Goal: Task Accomplishment & Management: Use online tool/utility

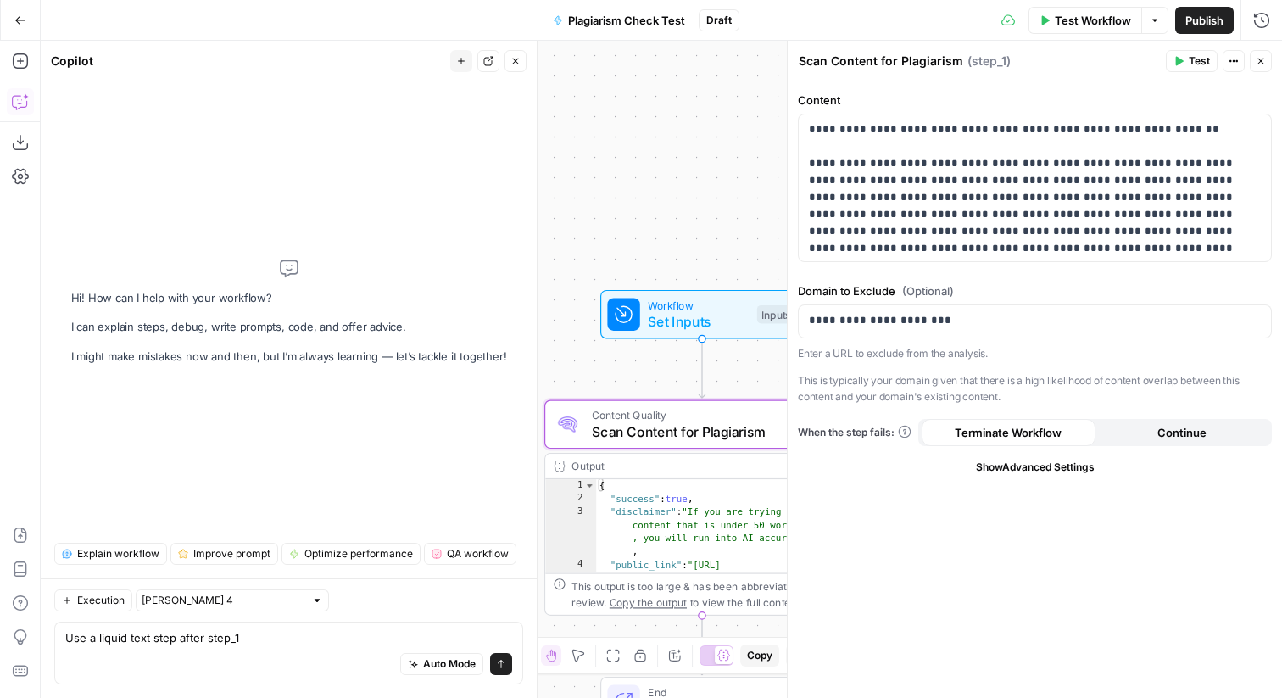
click at [518, 61] on icon "button" at bounding box center [515, 61] width 10 height 10
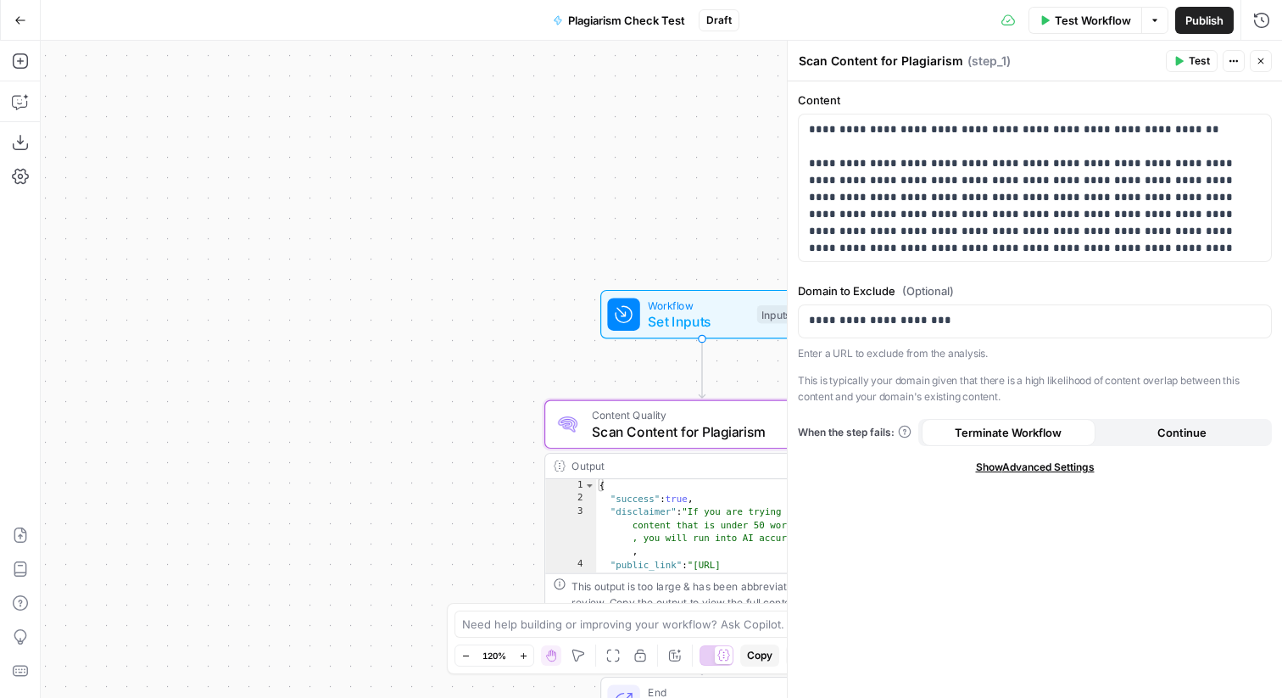
click at [9, 20] on button "Go Back" at bounding box center [20, 20] width 31 height 31
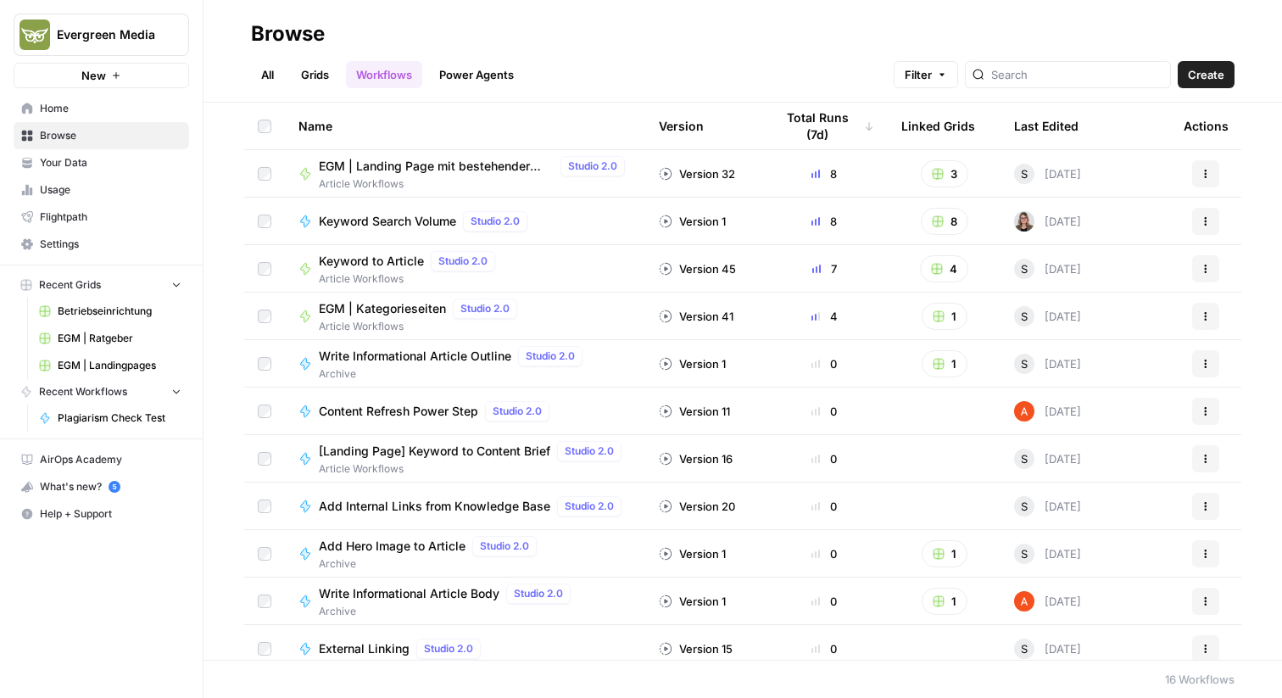
click at [92, 33] on span "Evergreen Media" at bounding box center [108, 34] width 103 height 17
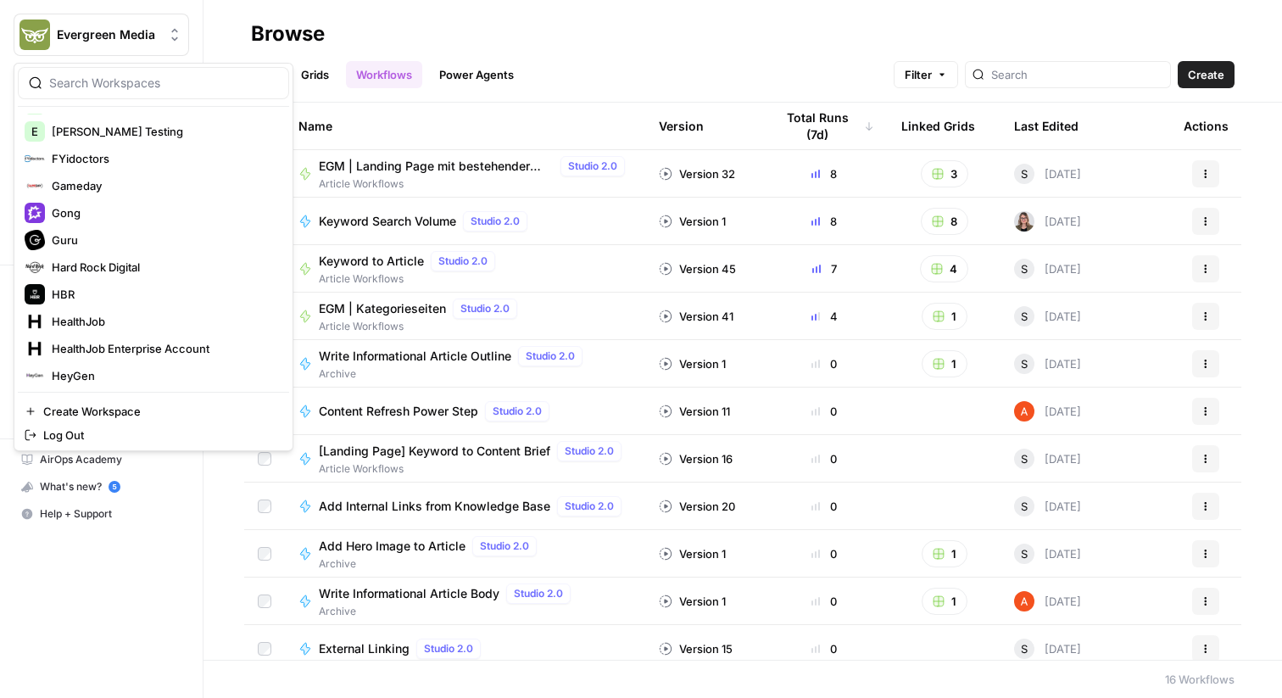
scroll to position [512, 0]
click at [138, 94] on div at bounding box center [153, 83] width 271 height 32
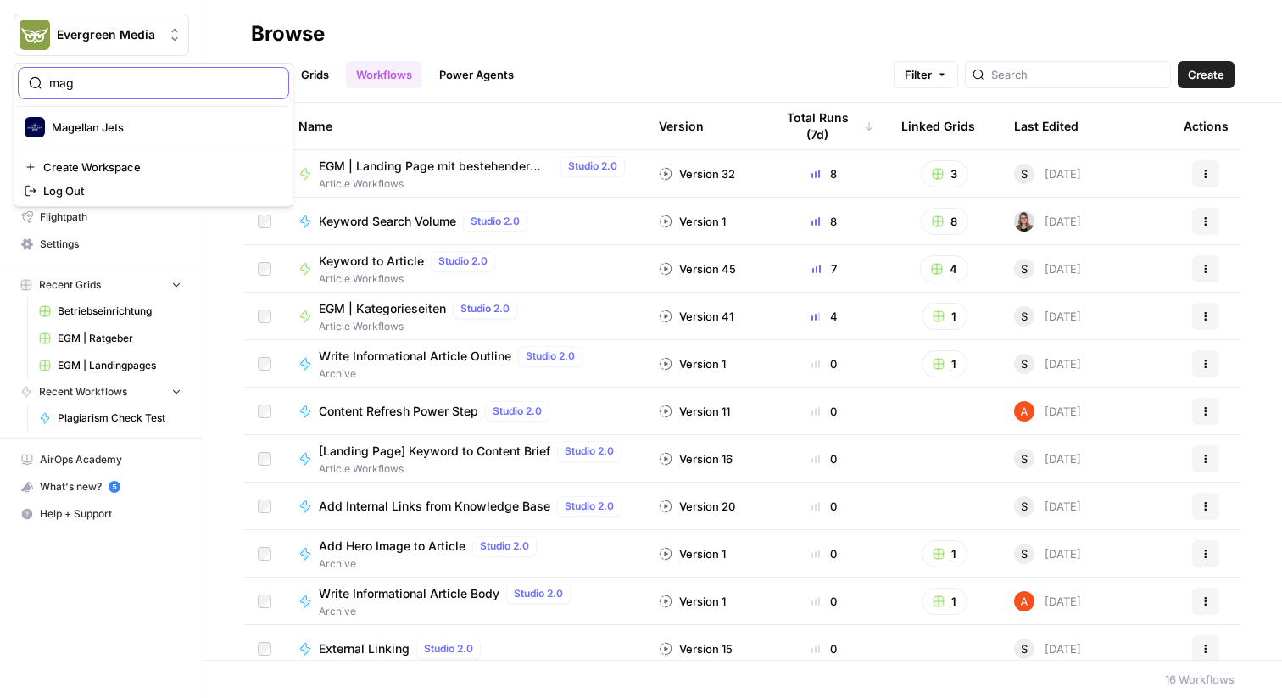
scroll to position [0, 0]
type input "mag"
click at [130, 115] on button "Magellan Jets" at bounding box center [153, 127] width 271 height 27
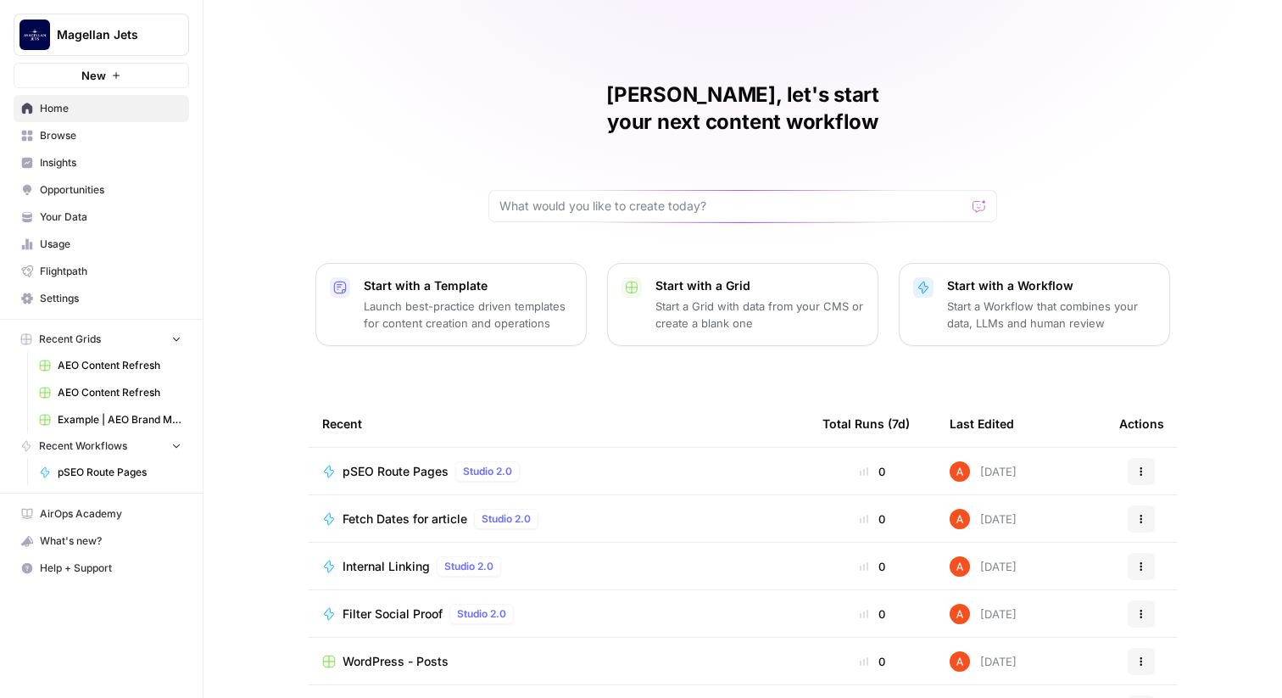
click at [97, 128] on span "Browse" at bounding box center [111, 135] width 142 height 15
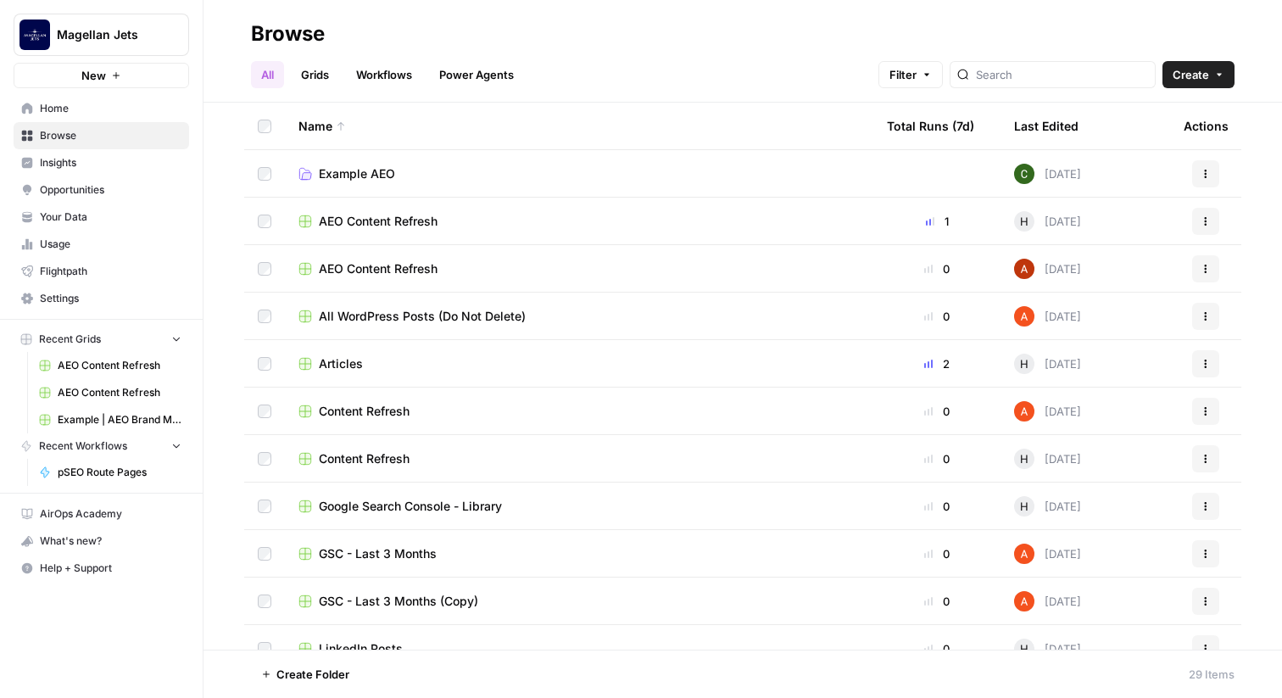
click at [403, 79] on link "Workflows" at bounding box center [384, 74] width 76 height 27
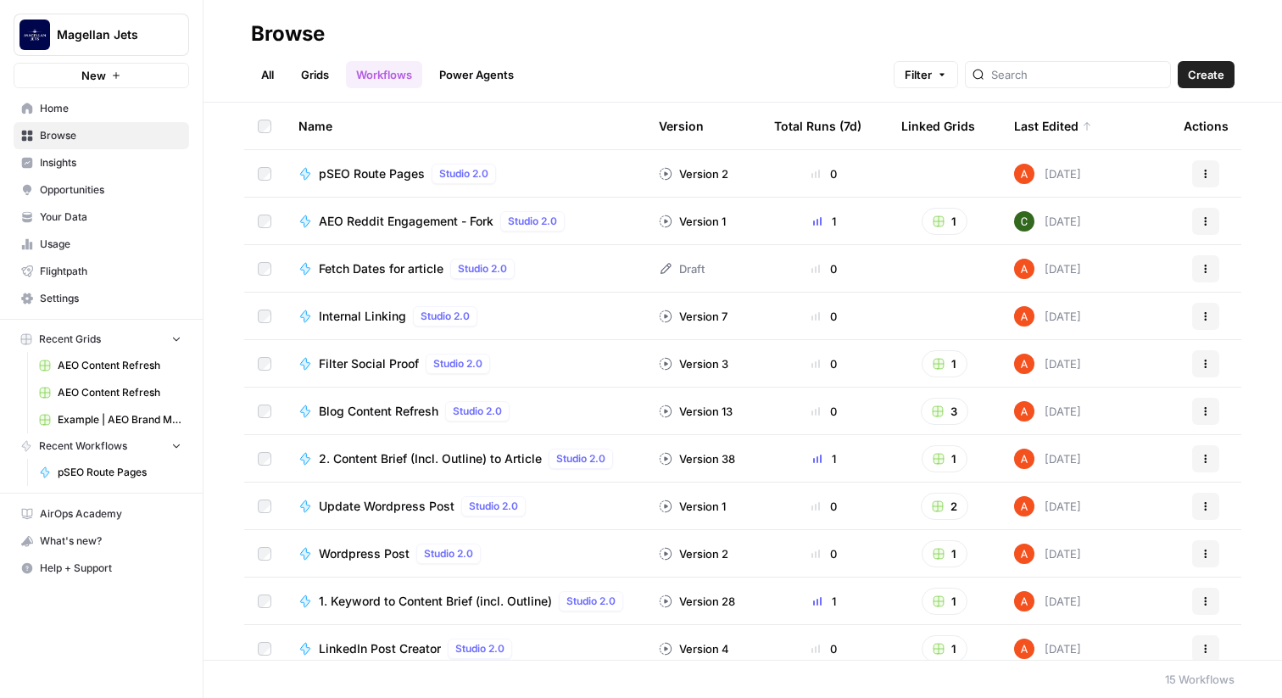
click at [130, 157] on span "Insights" at bounding box center [111, 162] width 142 height 15
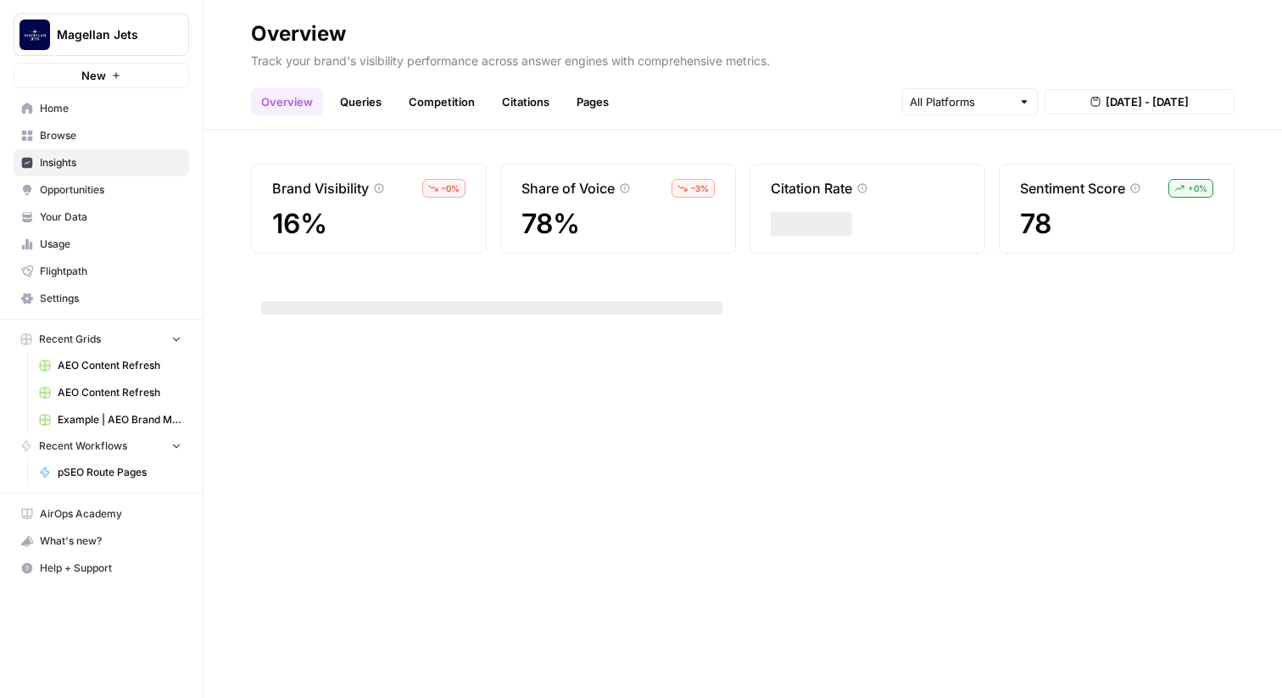
click at [117, 108] on span "Home" at bounding box center [111, 108] width 142 height 15
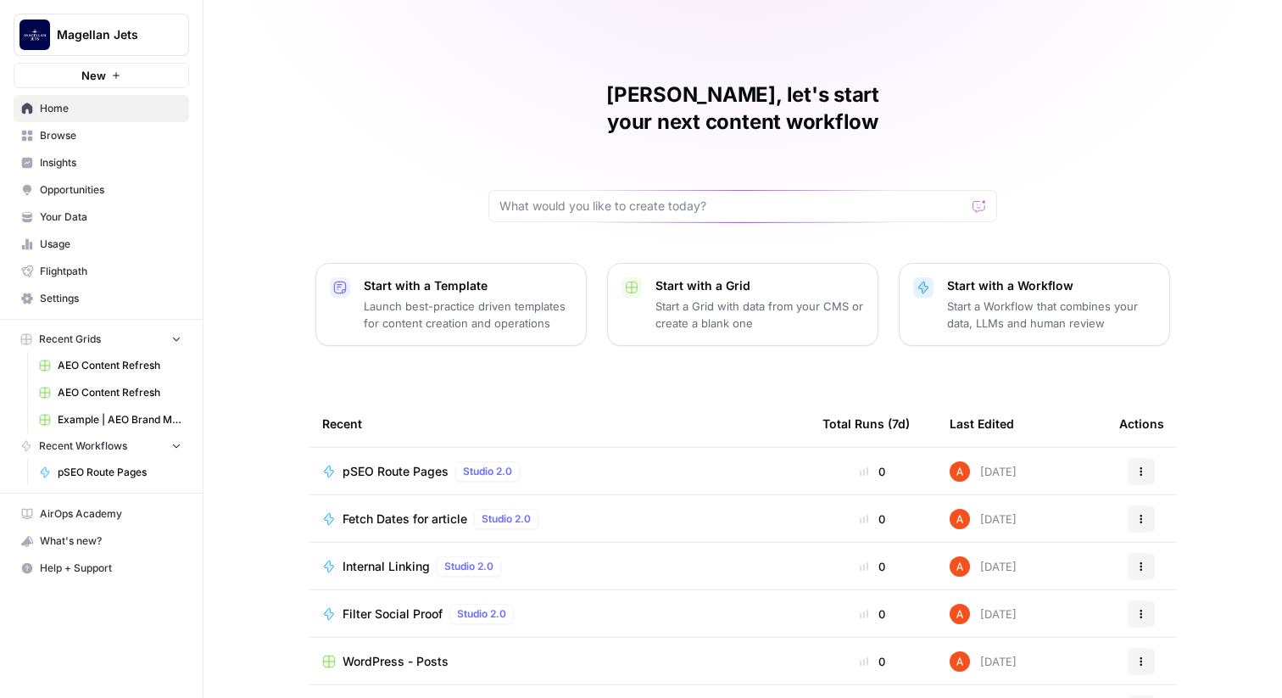
click at [151, 220] on span "Your Data" at bounding box center [111, 216] width 142 height 15
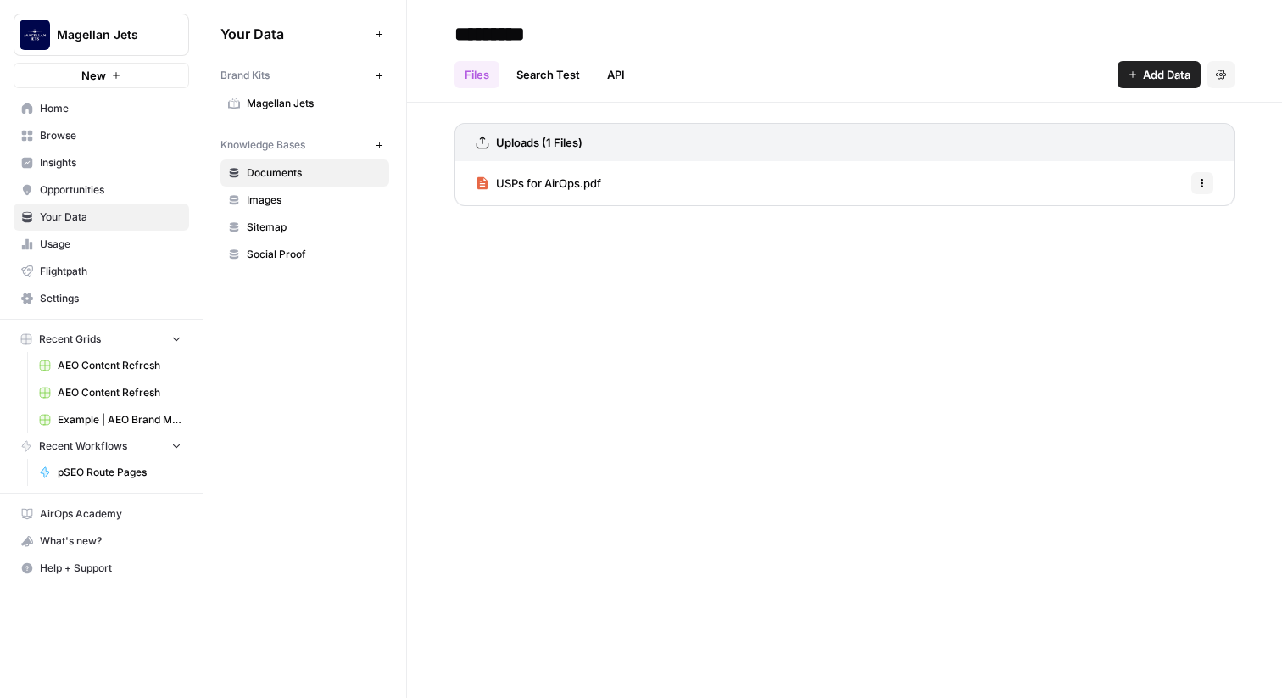
click at [298, 106] on span "Magellan Jets" at bounding box center [314, 103] width 135 height 15
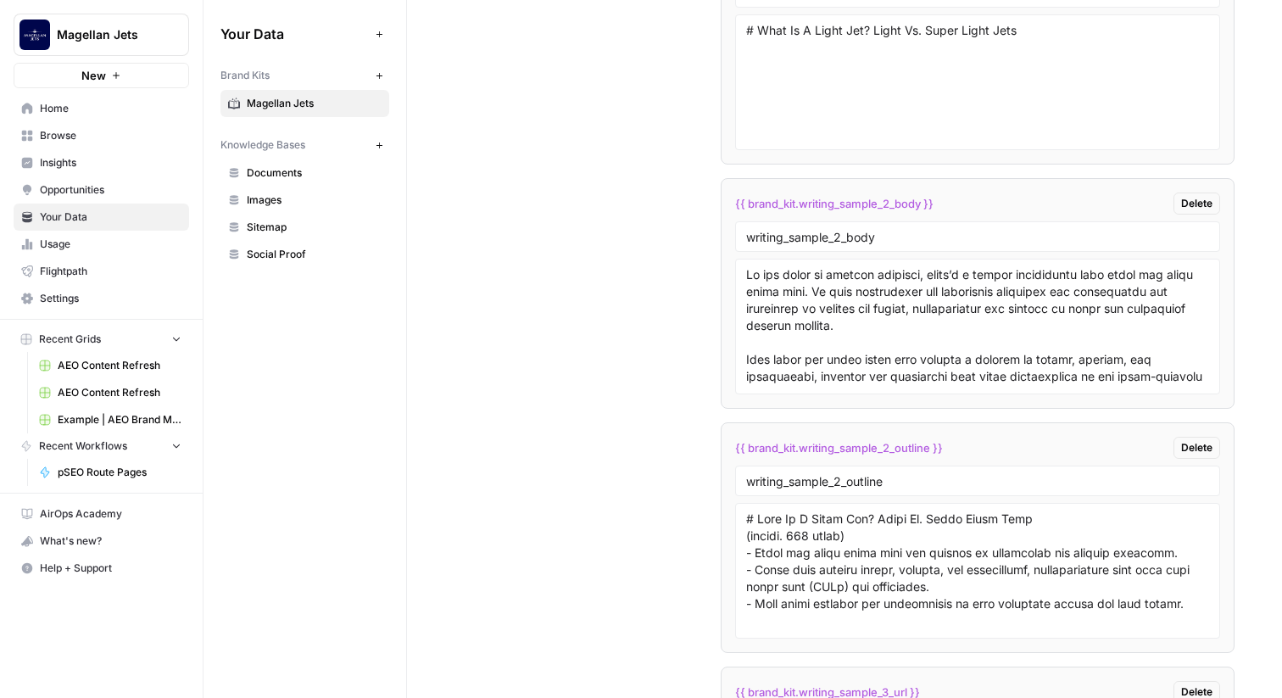
scroll to position [3533, 0]
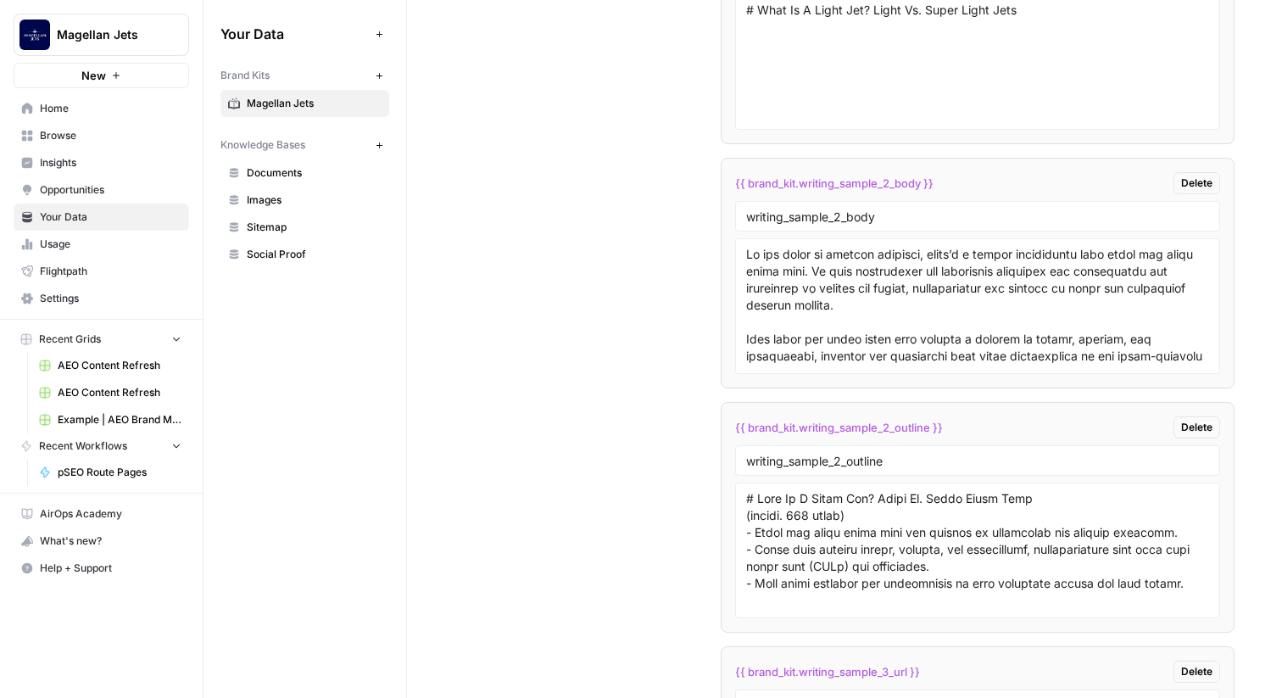
click at [144, 131] on span "Browse" at bounding box center [111, 135] width 142 height 15
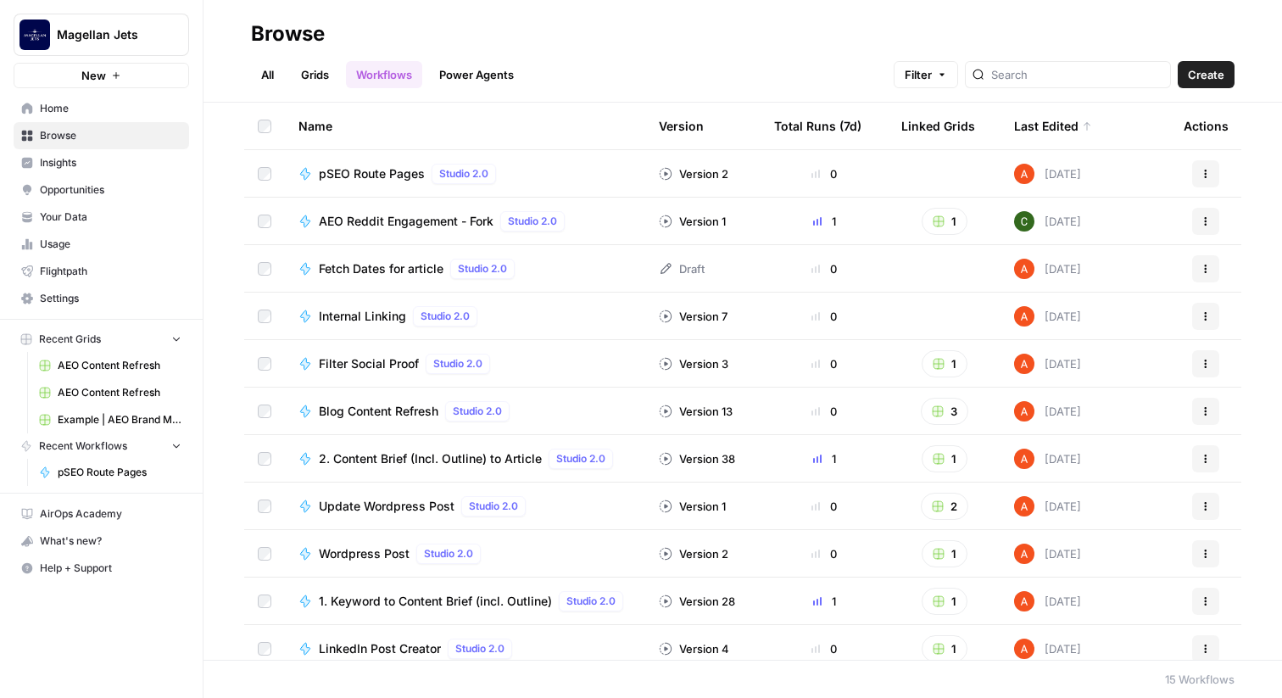
click at [319, 70] on link "Grids" at bounding box center [315, 74] width 48 height 27
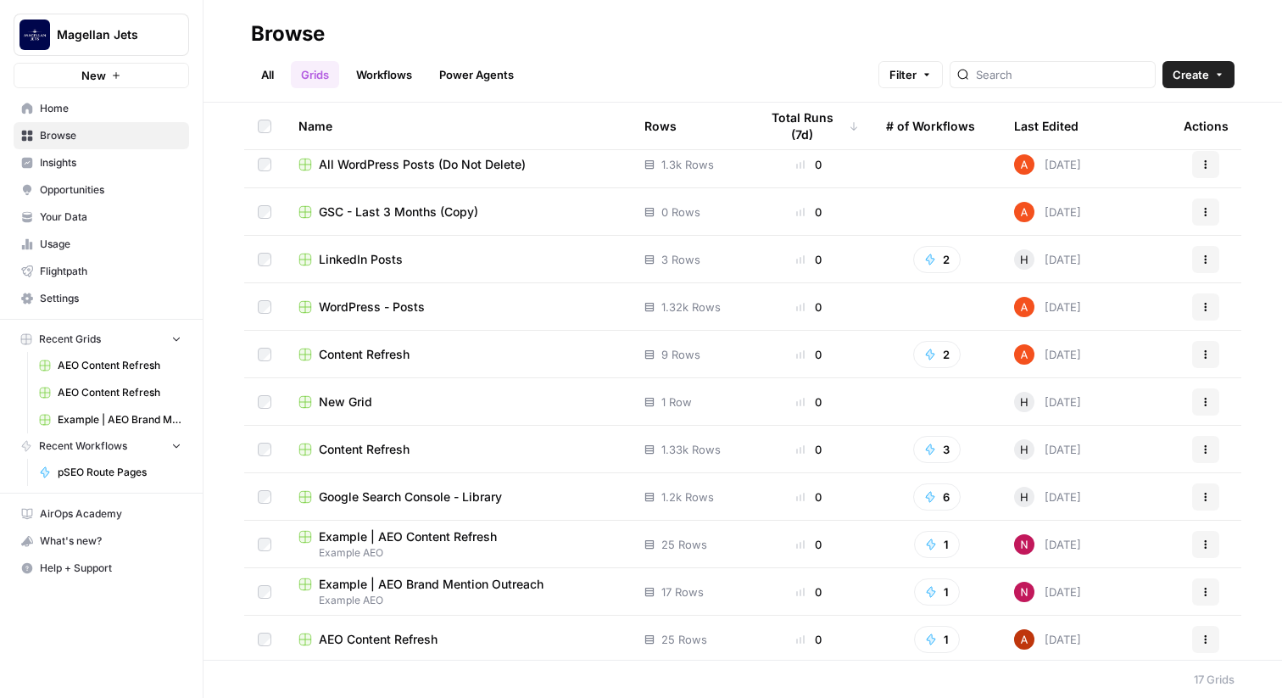
scroll to position [298, 0]
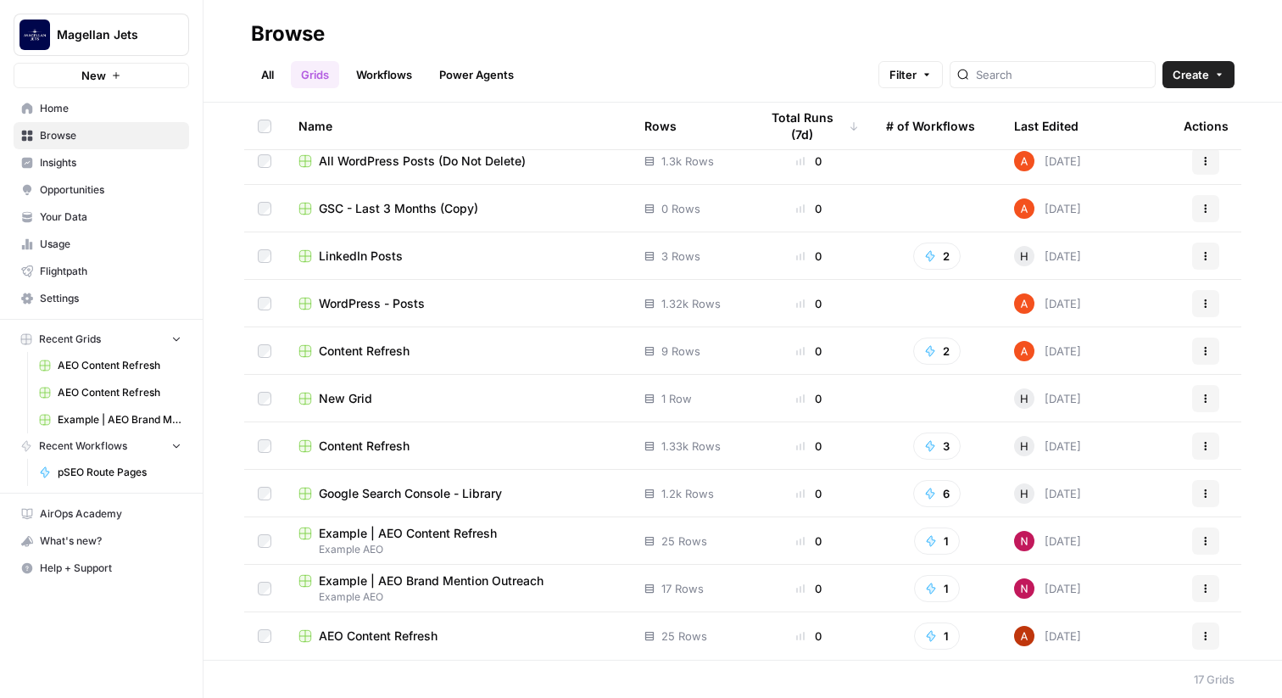
click at [401, 348] on span "Content Refresh" at bounding box center [364, 350] width 91 height 17
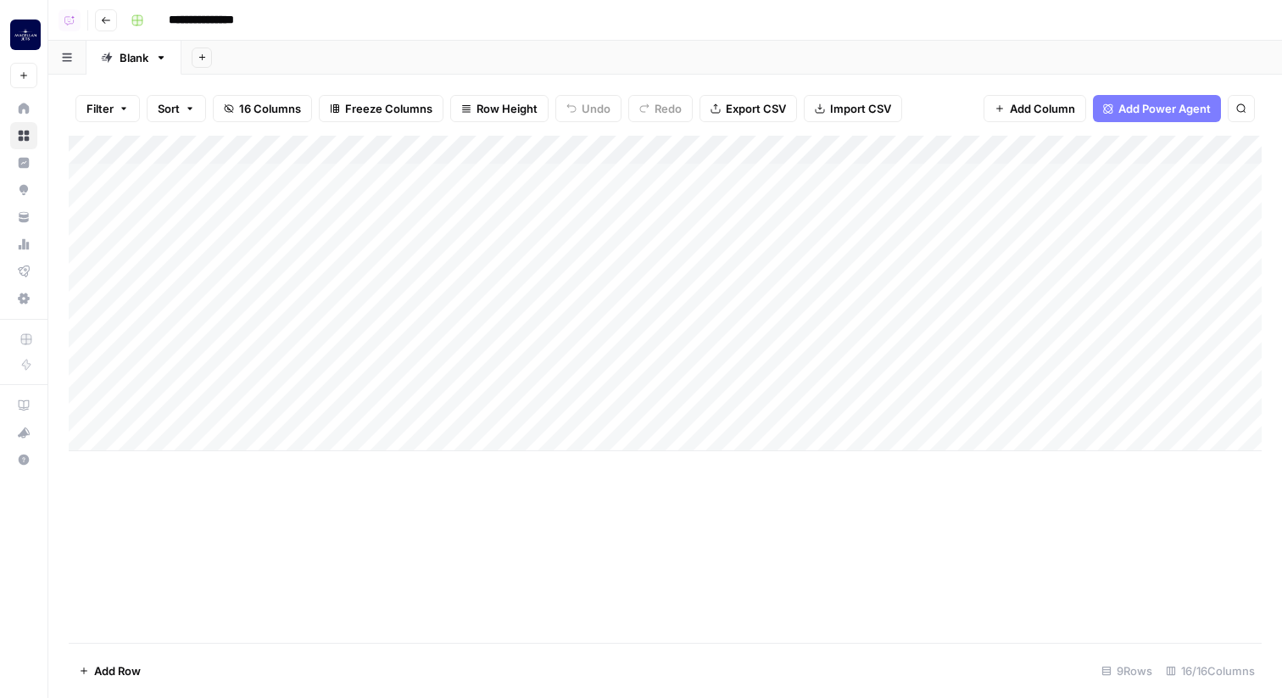
click at [103, 21] on icon "button" at bounding box center [106, 20] width 10 height 10
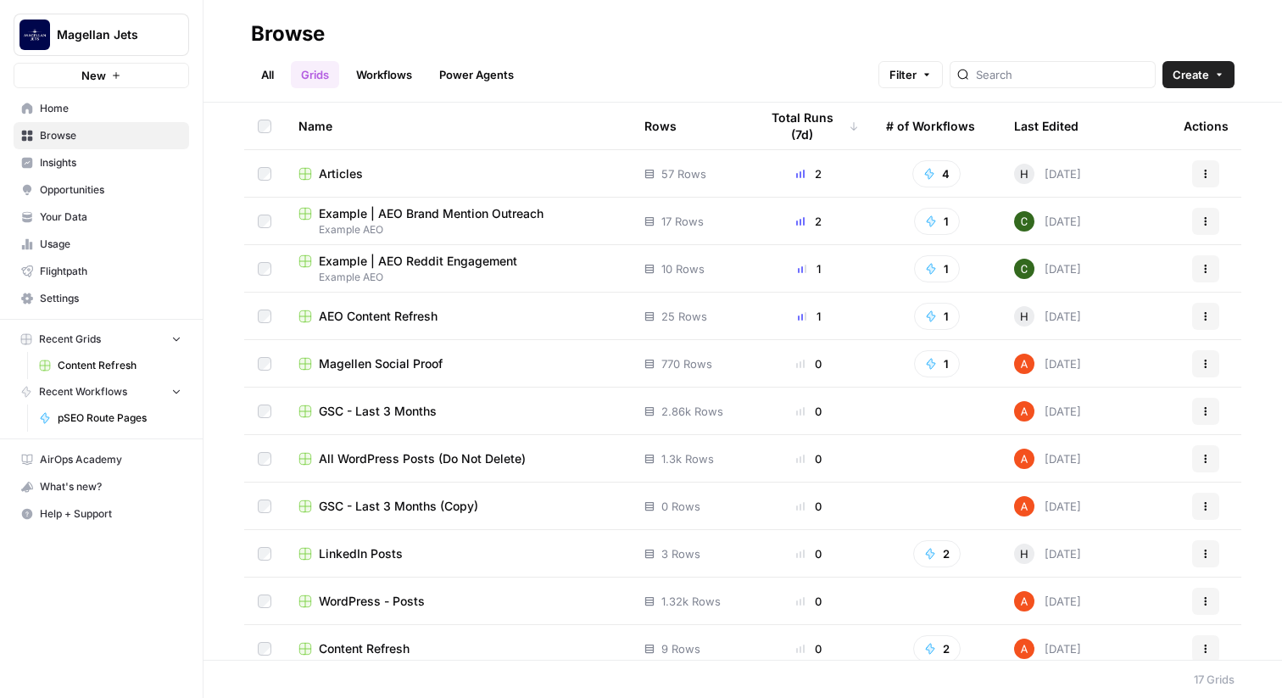
click at [428, 315] on span "AEO Content Refresh" at bounding box center [378, 316] width 119 height 17
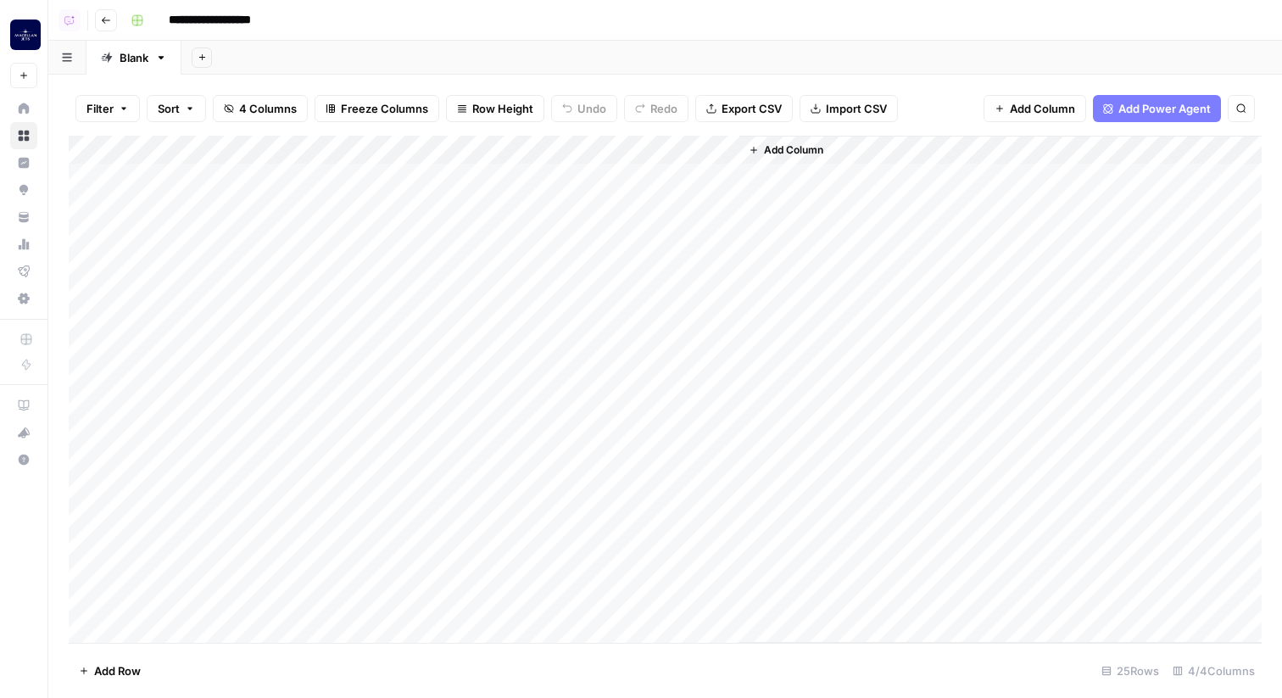
click at [114, 25] on button "Go back" at bounding box center [106, 20] width 22 height 22
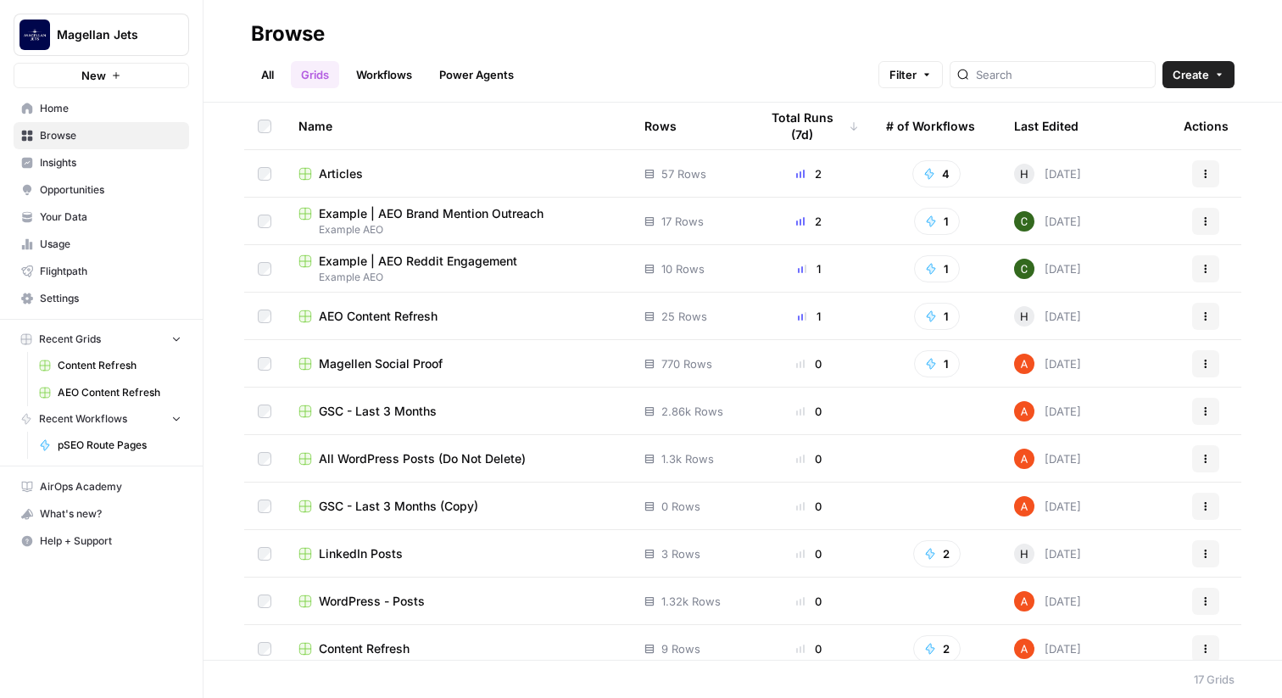
click at [1063, 112] on div "Last Edited" at bounding box center [1046, 126] width 64 height 47
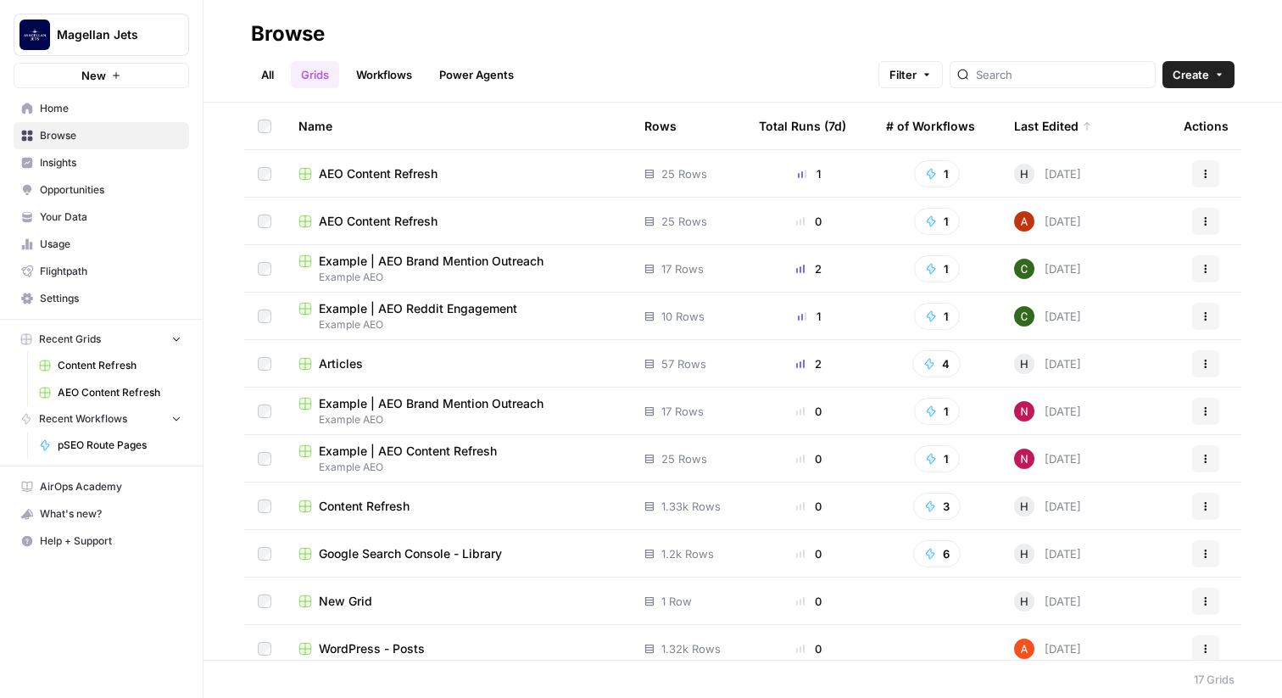
scroll to position [14, 0]
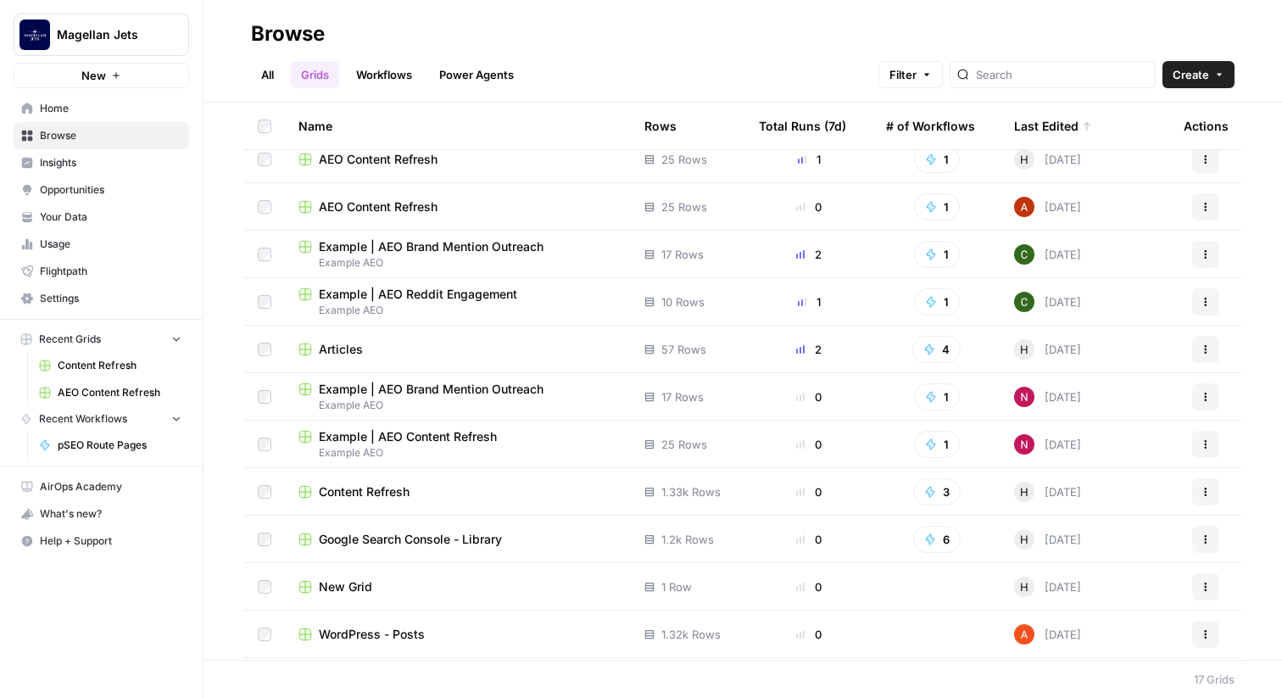
click at [329, 493] on span "Content Refresh" at bounding box center [364, 491] width 91 height 17
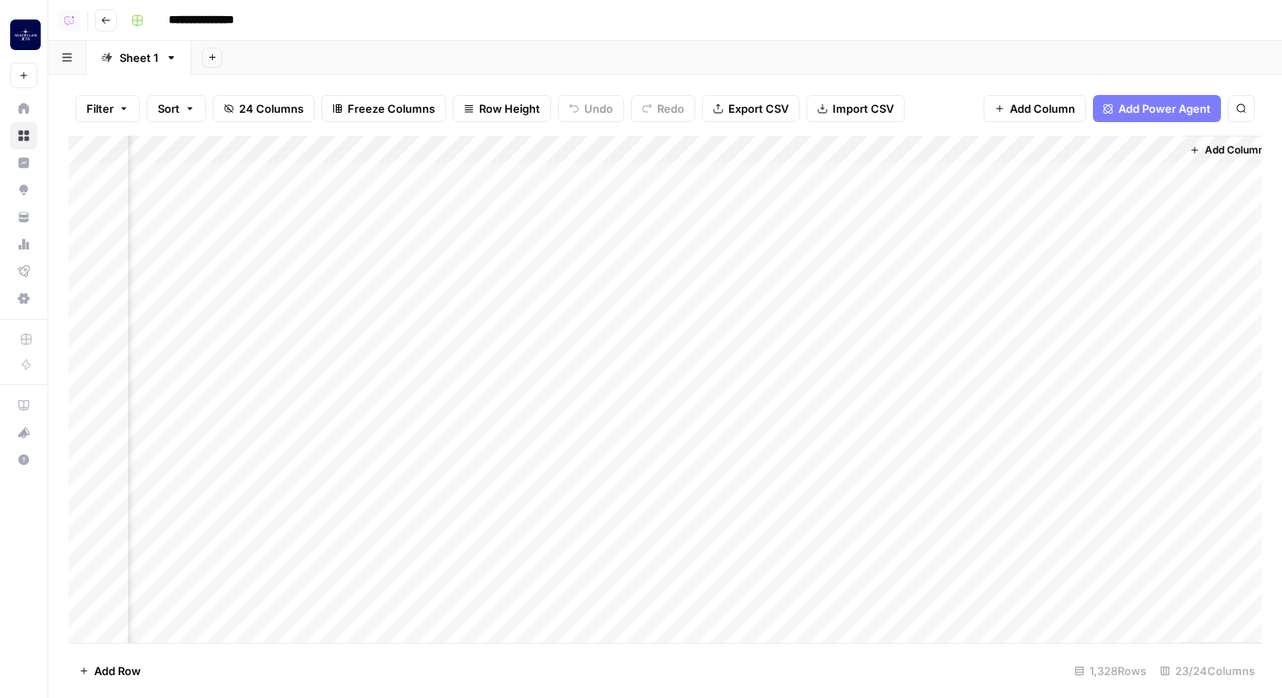
scroll to position [0, 2412]
click at [1082, 137] on div "Add Column" at bounding box center [665, 389] width 1193 height 507
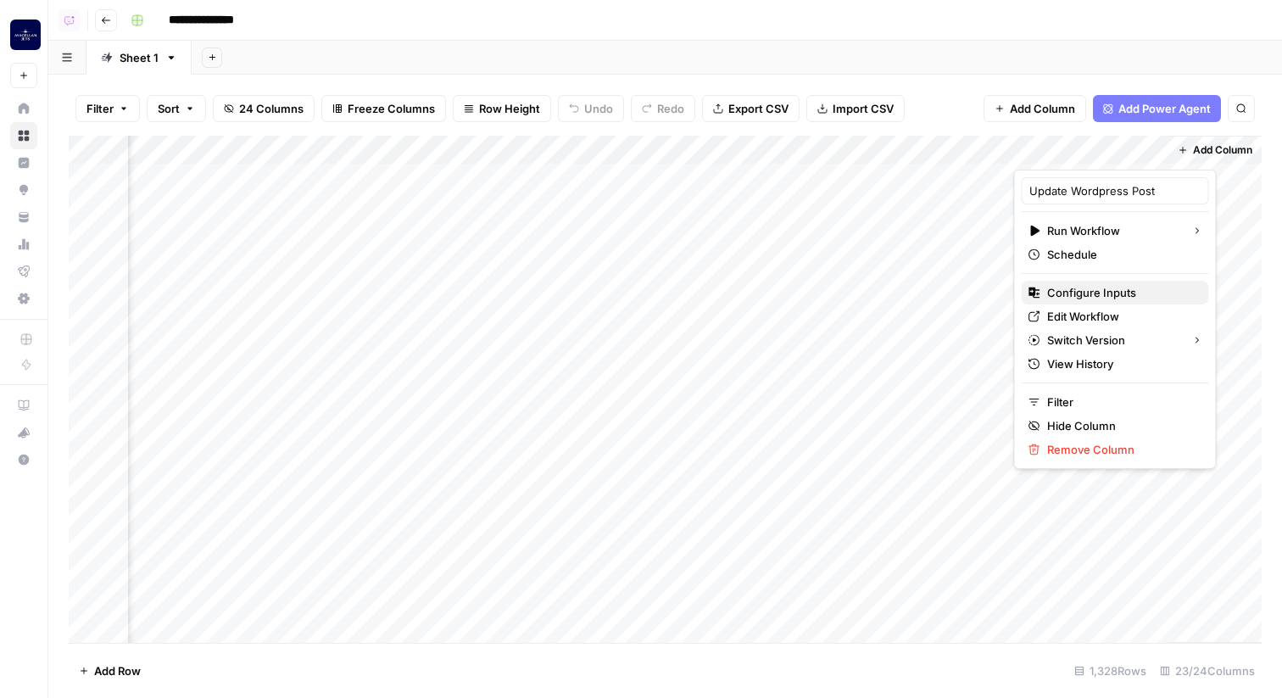
click at [1083, 285] on span "Configure Inputs" at bounding box center [1121, 292] width 148 height 17
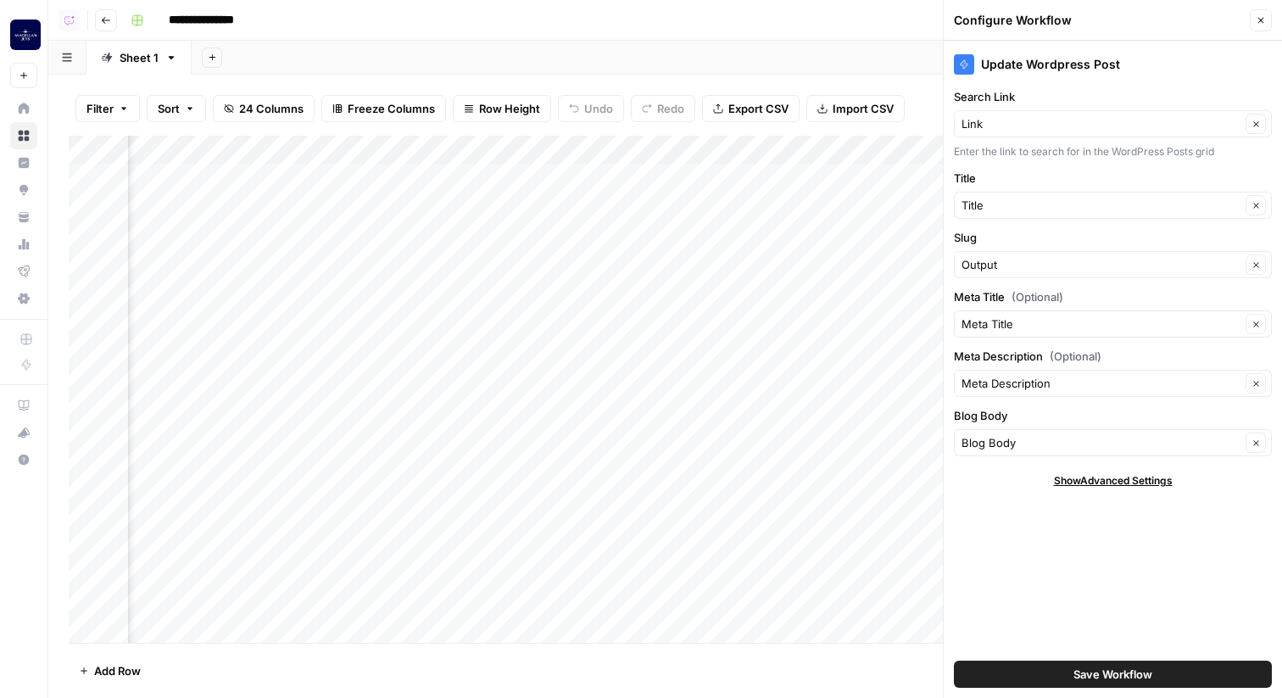
click at [1266, 26] on button "Close" at bounding box center [1260, 20] width 22 height 22
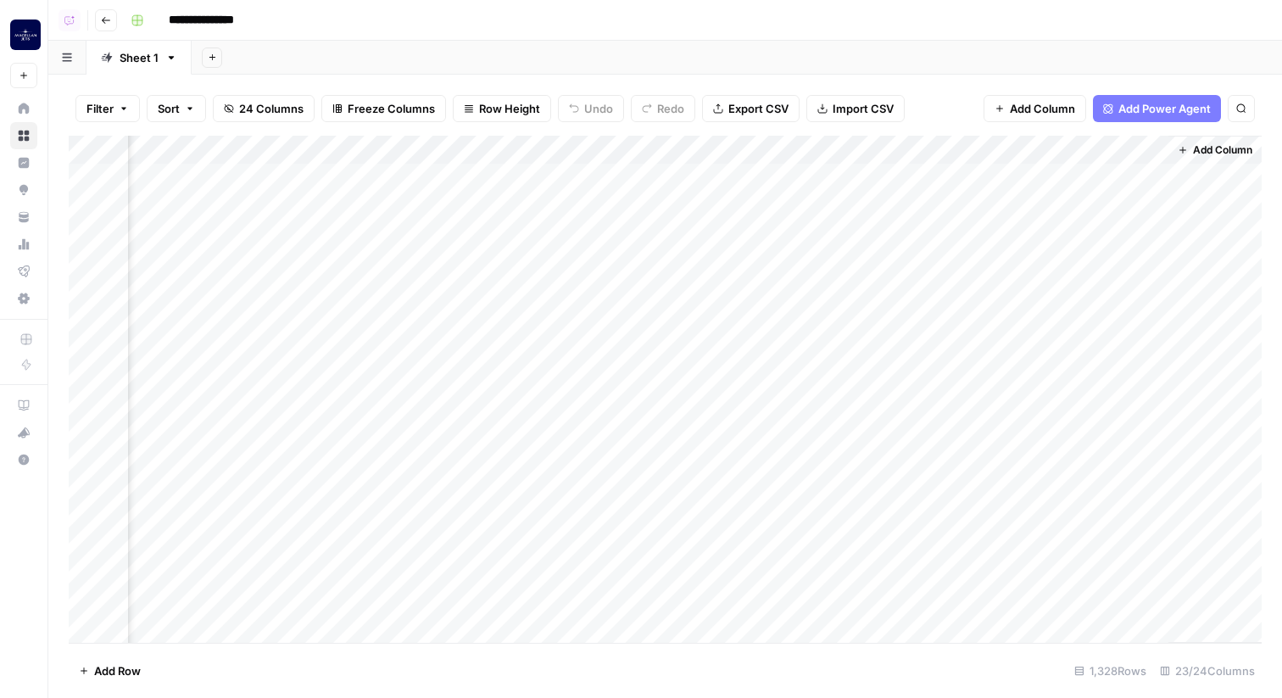
click at [1059, 150] on div "Add Column" at bounding box center [665, 389] width 1193 height 507
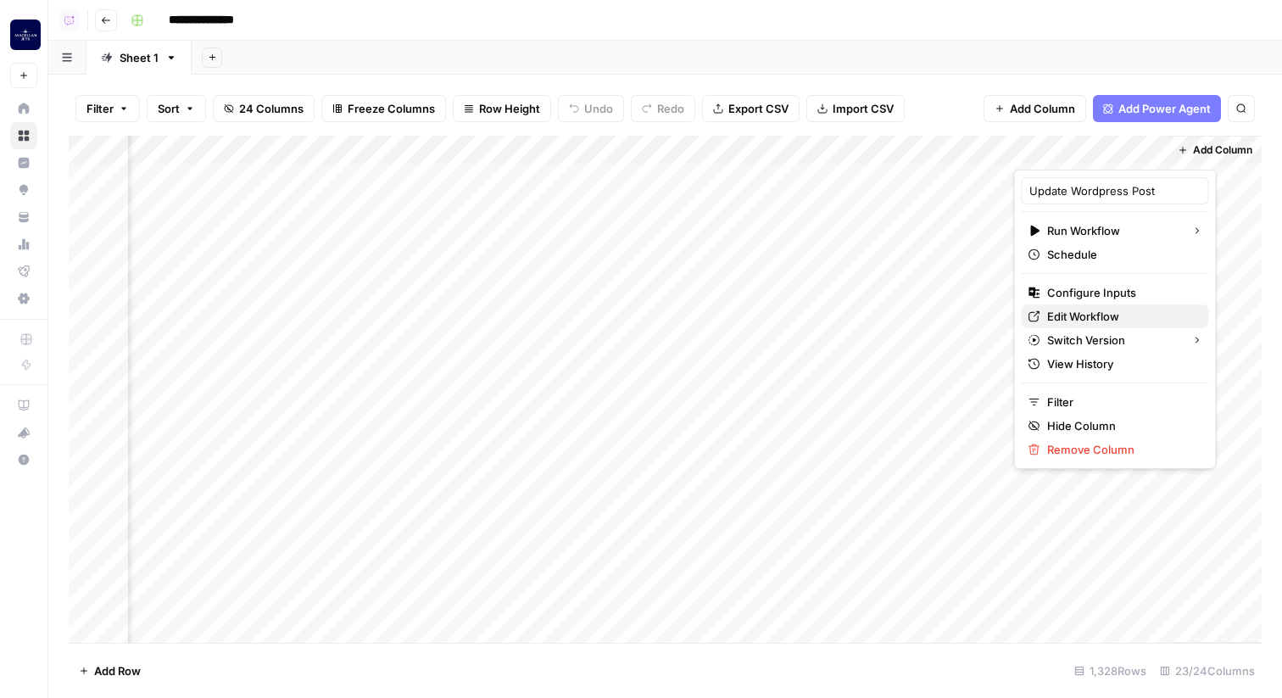
click at [1060, 313] on span "Edit Workflow" at bounding box center [1121, 316] width 148 height 17
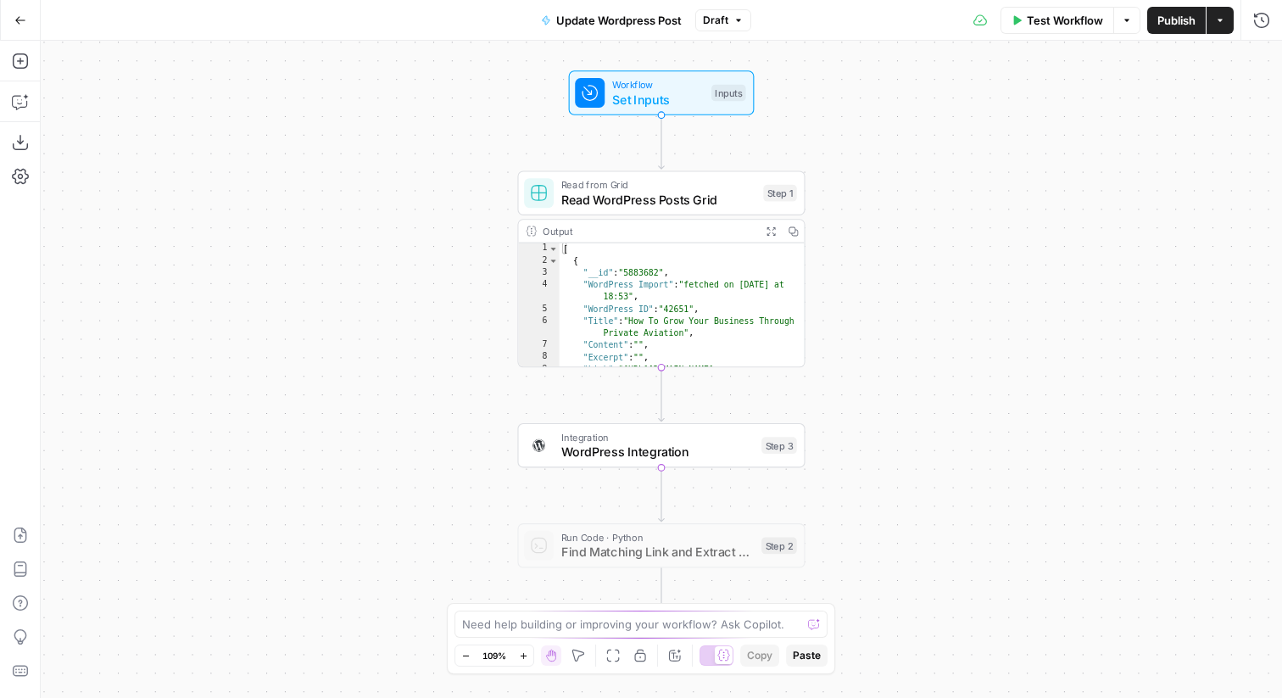
click at [639, 453] on span "WordPress Integration" at bounding box center [657, 451] width 193 height 19
type input "WordPress 1"
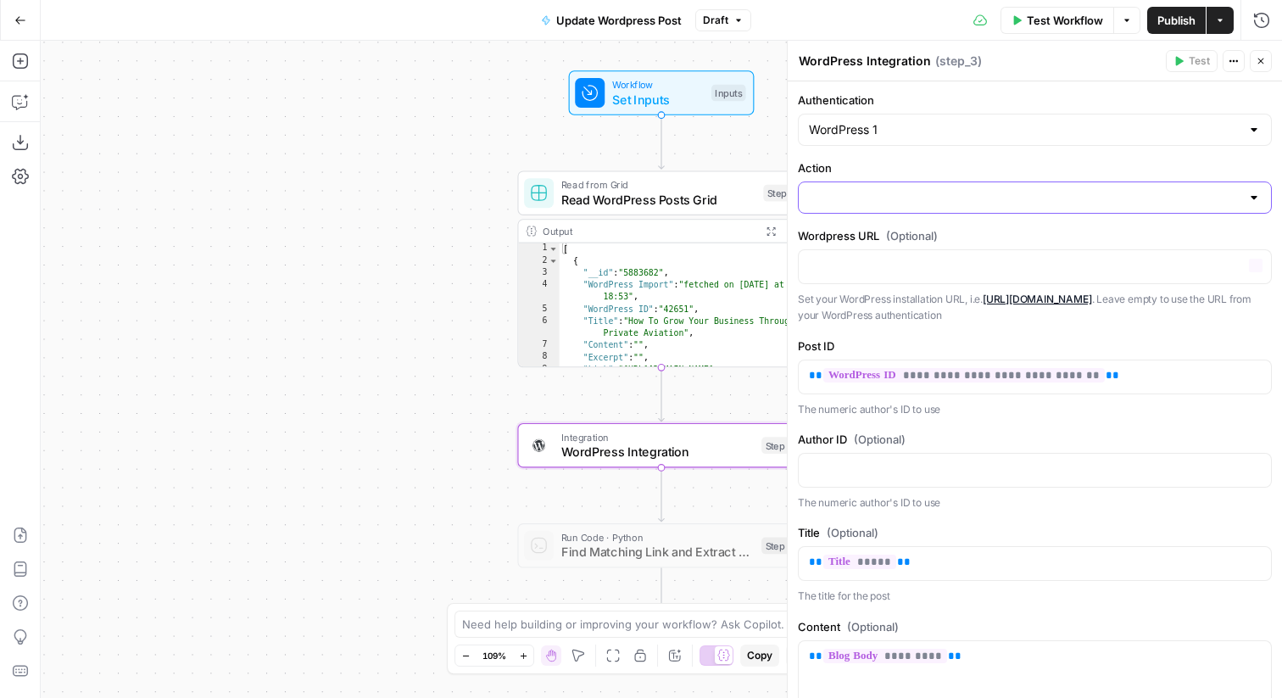
click at [883, 192] on input "Action" at bounding box center [1024, 197] width 431 height 17
click at [893, 138] on div "WordPress 1" at bounding box center [1035, 130] width 474 height 32
click at [910, 125] on input "Authentication" at bounding box center [1024, 129] width 431 height 17
type input "WordPress 1"
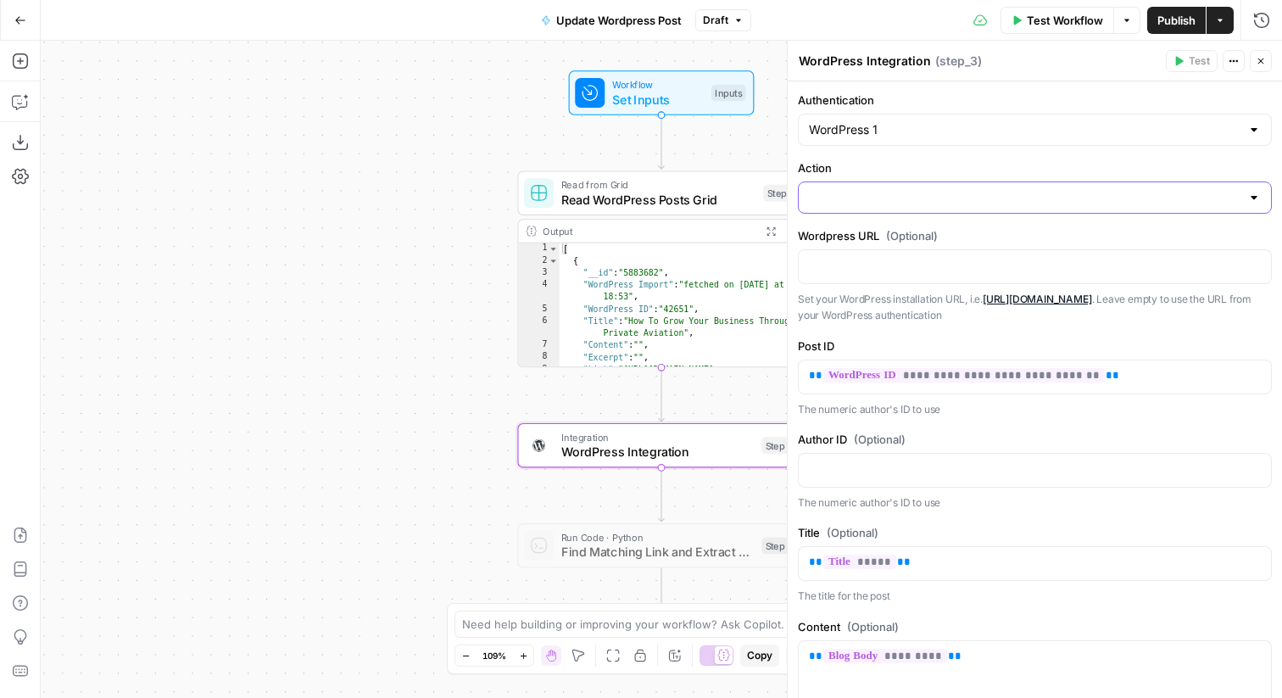
click at [910, 198] on input "Action" at bounding box center [1024, 197] width 431 height 17
click at [906, 294] on p "Set your WordPress installation URL, i.e. https://mywordpresssite.com/blog . Le…" at bounding box center [1035, 307] width 474 height 33
